Goal: Obtain resource: Obtain resource

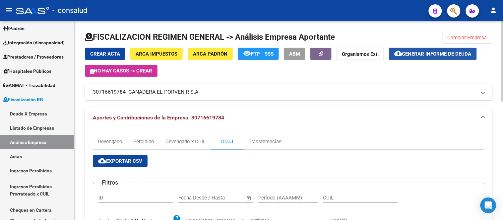
click at [439, 54] on span "Generar informe de deuda" at bounding box center [436, 54] width 69 height 6
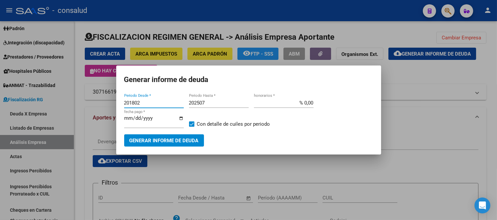
drag, startPoint x: 146, startPoint y: 103, endPoint x: 66, endPoint y: 79, distance: 83.0
click at [32, 80] on div "Generar informe de deuda 201802 Periodo Desde * 202507 Periodo Hasta * % 0,00 h…" at bounding box center [248, 110] width 497 height 220
type input "202504"
type input "202509"
type input "% 10,00"
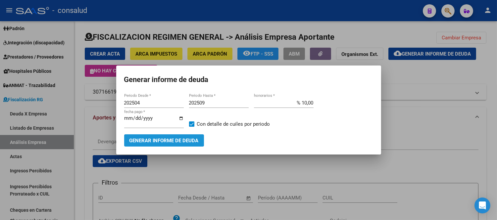
click at [154, 137] on button "Generar informe de deuda" at bounding box center [164, 141] width 80 height 12
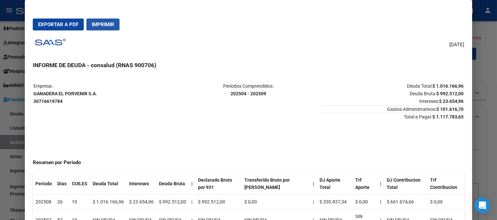
click at [98, 23] on span "Imprimir" at bounding box center [103, 25] width 23 height 6
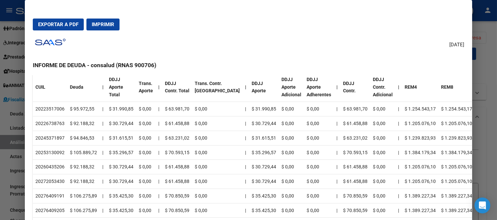
scroll to position [280, 0]
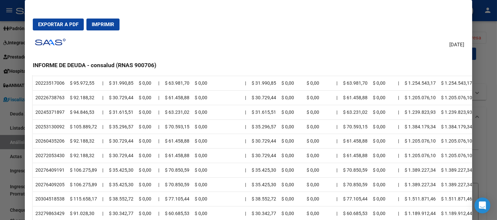
click at [188, 135] on td "$ 61.458,88" at bounding box center [177, 141] width 30 height 15
click at [120, 176] on td "$ 35.425,30" at bounding box center [121, 170] width 30 height 15
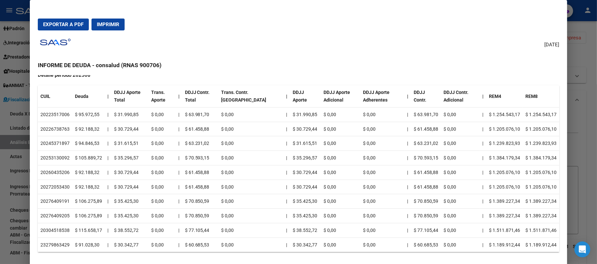
drag, startPoint x: 492, startPoint y: 0, endPoint x: 208, endPoint y: 115, distance: 306.5
click at [197, 130] on td "$ 61.458,88" at bounding box center [200, 129] width 36 height 15
click at [502, 186] on div at bounding box center [298, 132] width 597 height 264
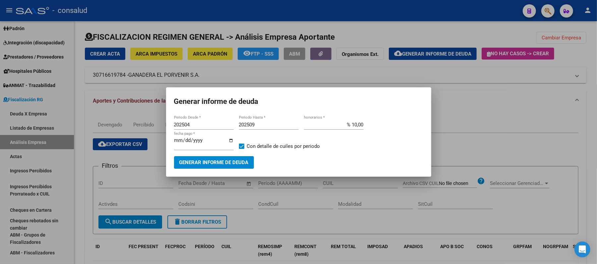
click at [216, 160] on span "Generar informe de deuda" at bounding box center [213, 163] width 69 height 6
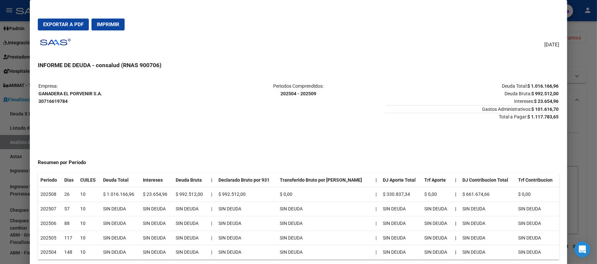
click at [107, 23] on span "Imprimir" at bounding box center [108, 25] width 23 height 6
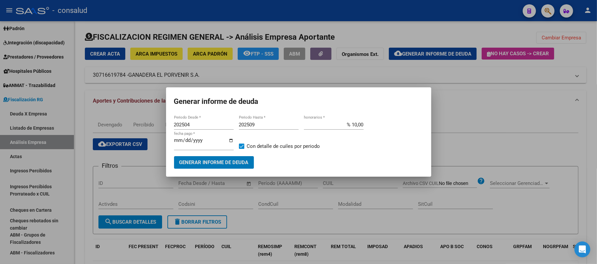
click at [227, 160] on span "Generar informe de deuda" at bounding box center [213, 163] width 69 height 6
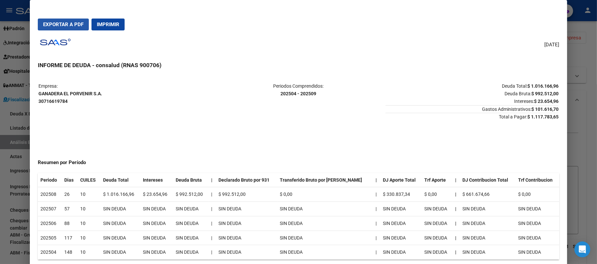
click at [55, 22] on span "Exportar a PDF" at bounding box center [63, 25] width 40 height 6
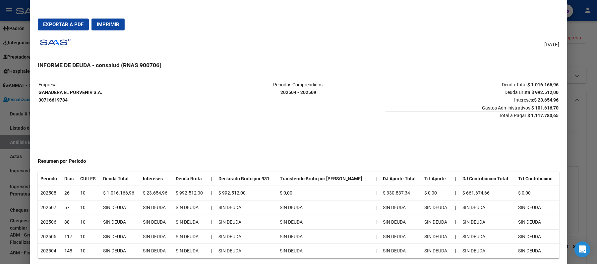
scroll to position [0, 0]
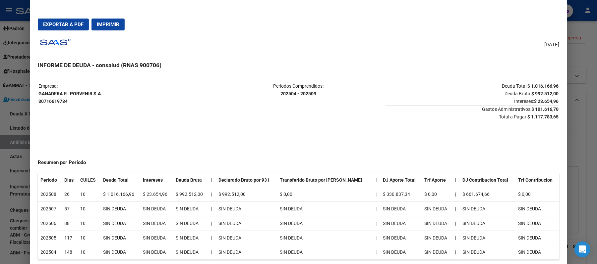
drag, startPoint x: 67, startPoint y: 191, endPoint x: 176, endPoint y: 191, distance: 108.7
click at [176, 191] on tr "202508 26 10 $ 1.016.166,96 $ 23.654,96 $ 992.512,00 | $ 992.512,00 $ 0,00 | $ …" at bounding box center [298, 195] width 521 height 15
click at [176, 190] on td "$ 992.512,00" at bounding box center [190, 195] width 35 height 15
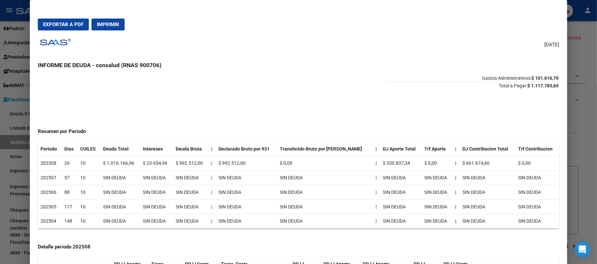
scroll to position [44, 0]
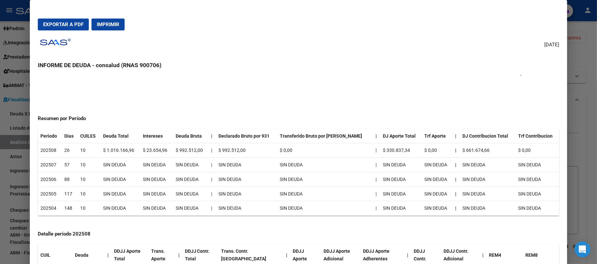
click at [133, 126] on div "Resumen por Período Periodo Dias CUILES Deuda Total Intereses Deuda Bruta | Dec…" at bounding box center [298, 162] width 521 height 108
